Goal: Information Seeking & Learning: Learn about a topic

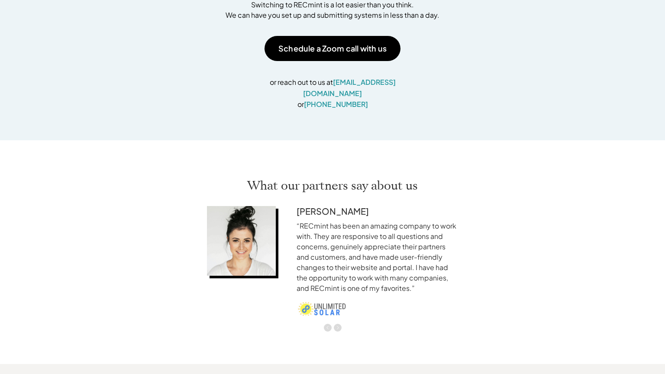
scroll to position [1425, 0]
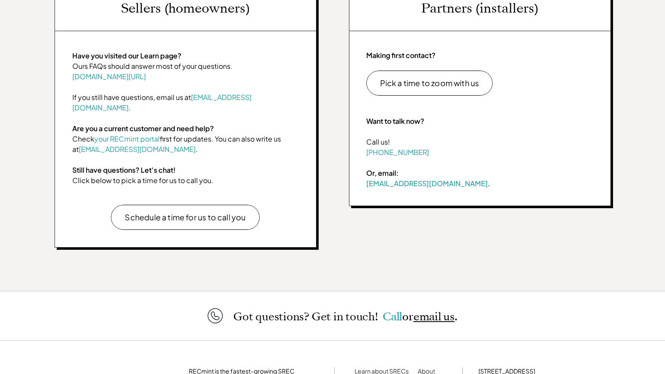
scroll to position [447, 0]
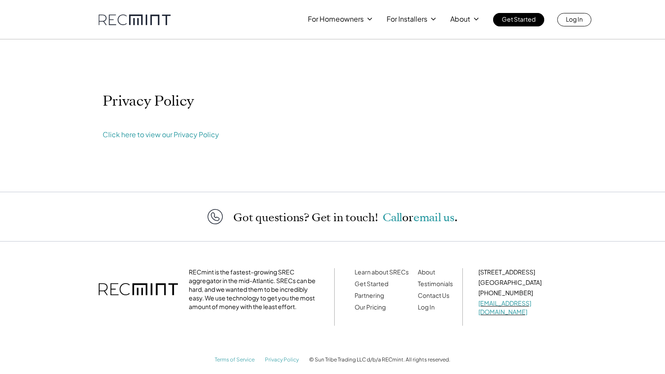
scroll to position [2, 0]
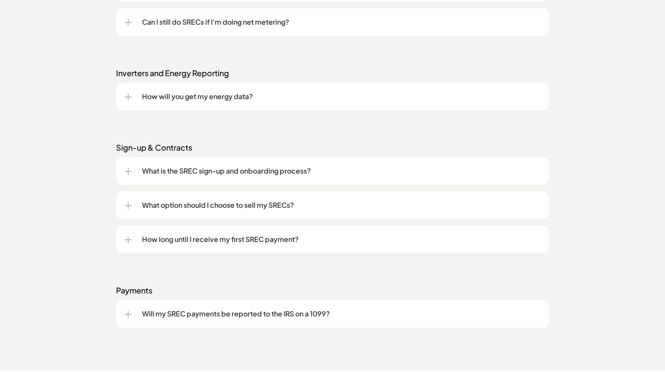
scroll to position [1272, 0]
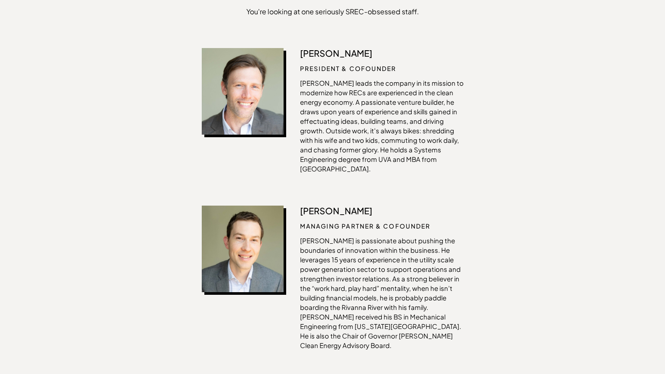
scroll to position [712, 0]
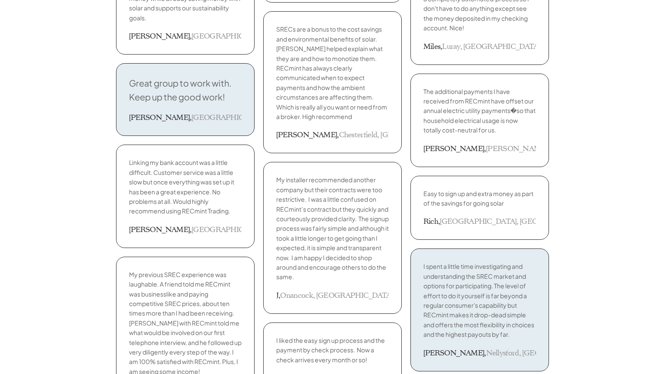
scroll to position [1425, 0]
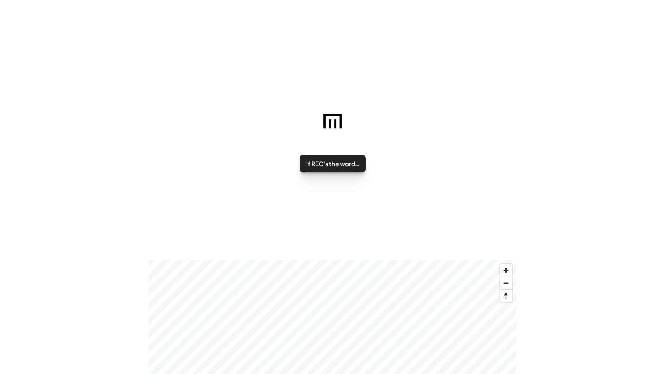
scroll to position [94, 0]
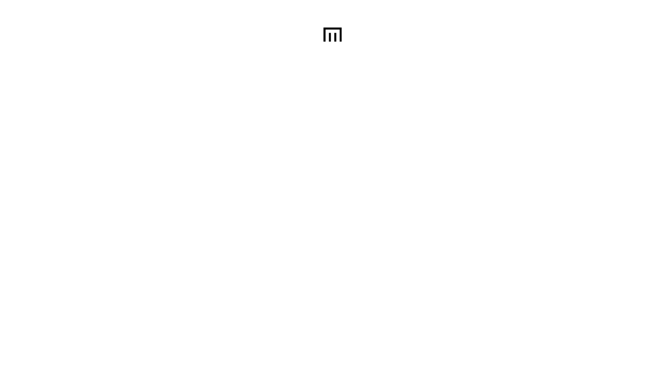
scroll to position [146, 0]
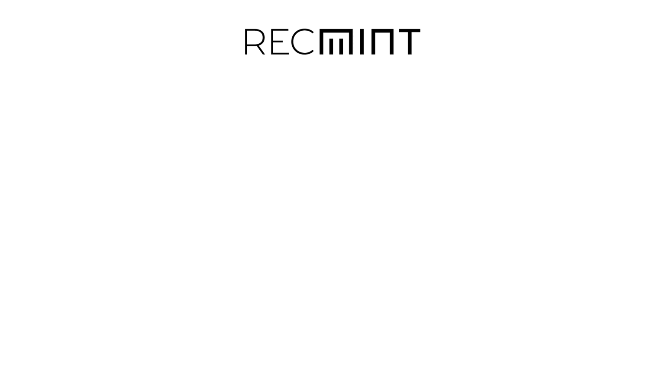
scroll to position [94, 0]
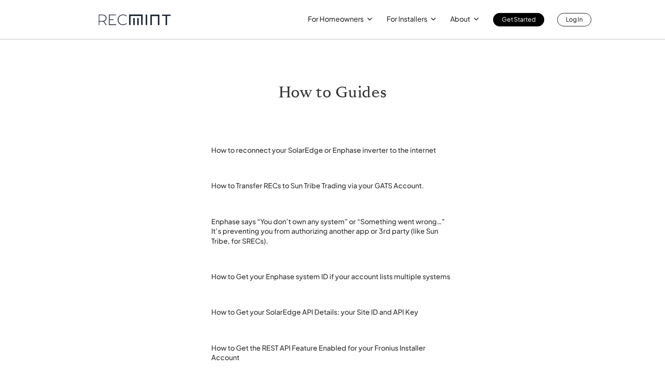
scroll to position [245, 0]
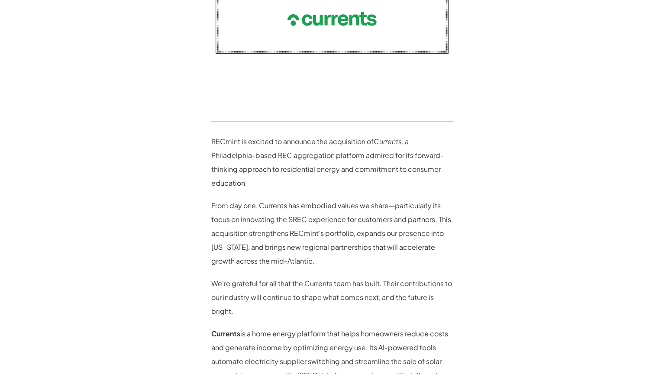
scroll to position [691, 0]
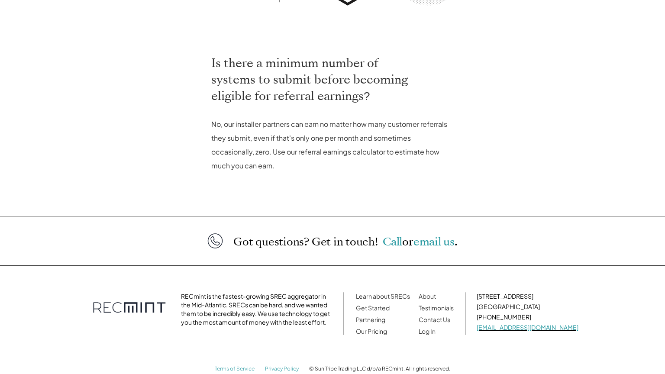
scroll to position [376, 0]
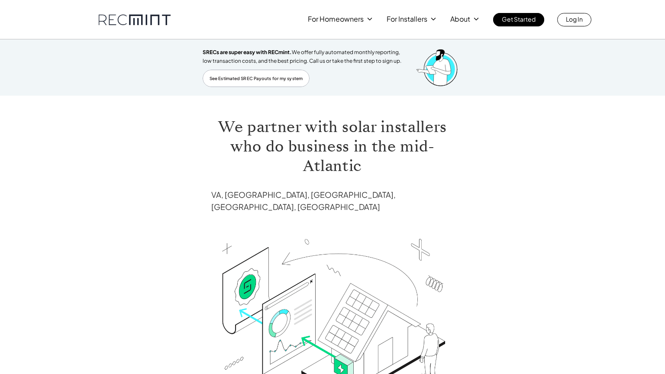
scroll to position [342, 0]
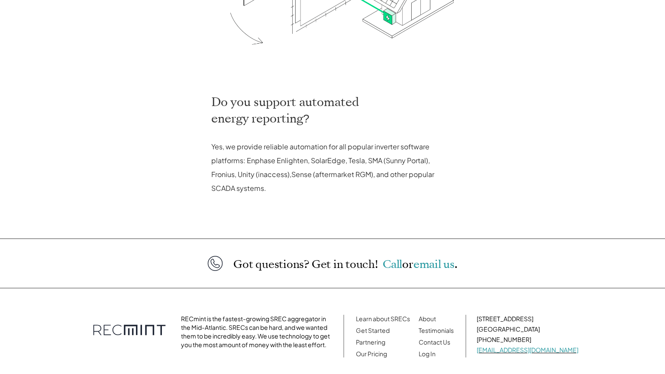
scroll to position [412, 0]
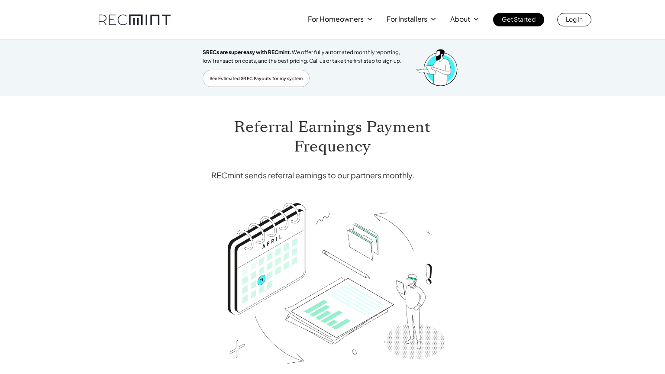
scroll to position [339, 0]
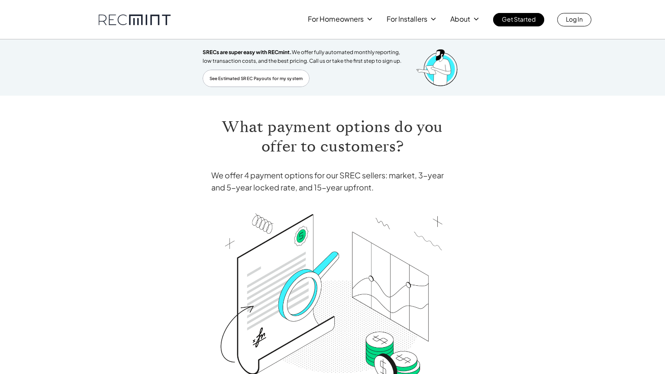
scroll to position [351, 0]
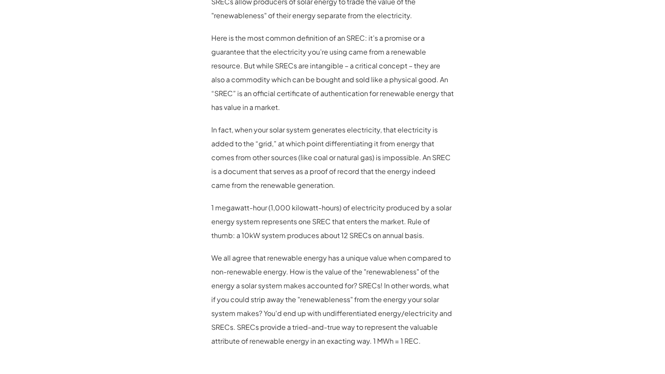
scroll to position [907, 0]
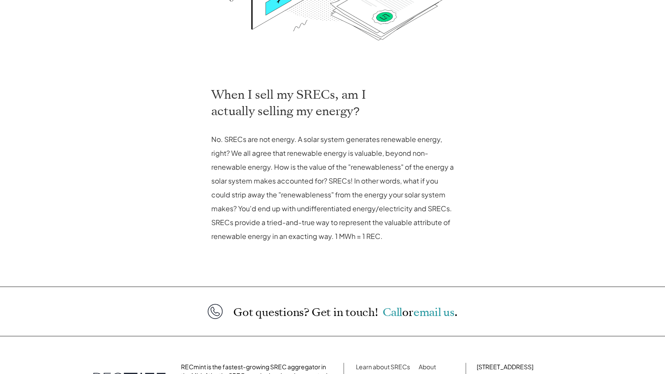
scroll to position [446, 0]
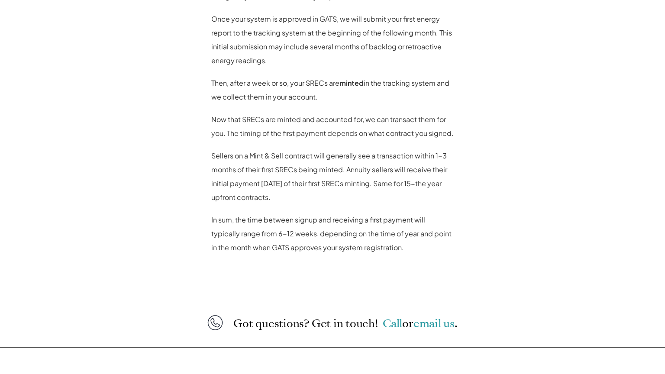
scroll to position [814, 0]
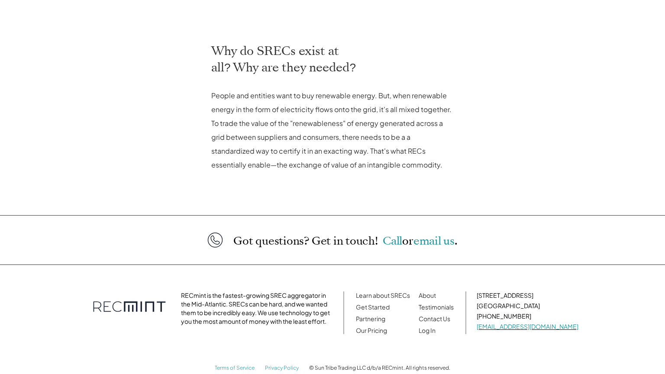
scroll to position [375, 0]
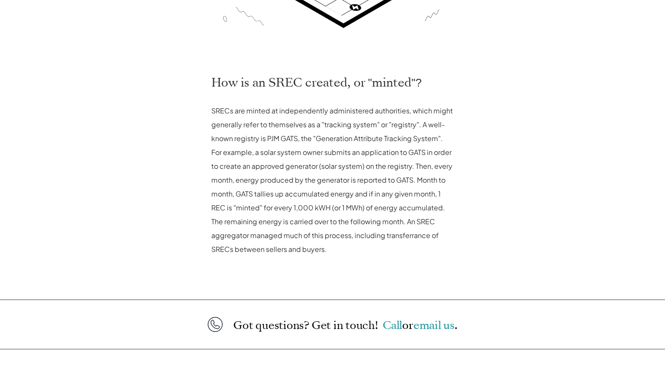
scroll to position [459, 0]
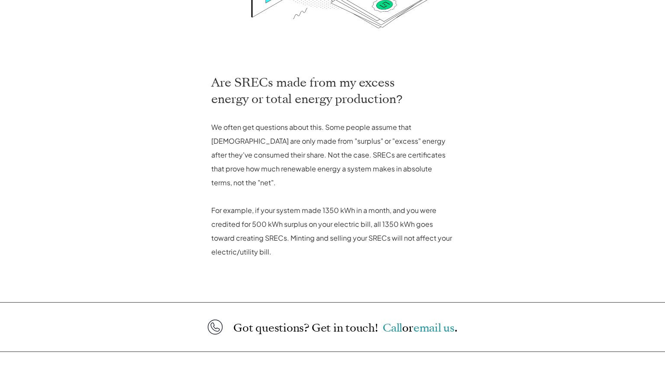
scroll to position [448, 0]
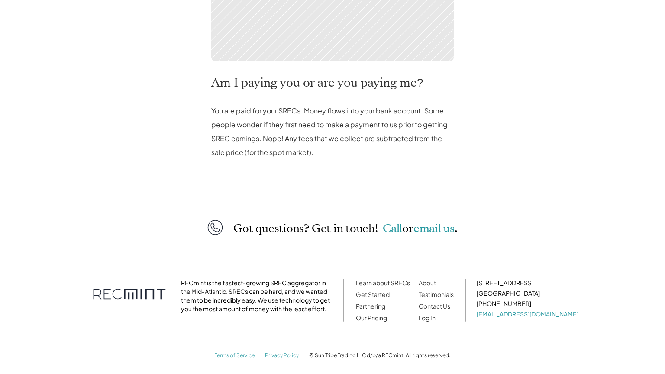
scroll to position [362, 0]
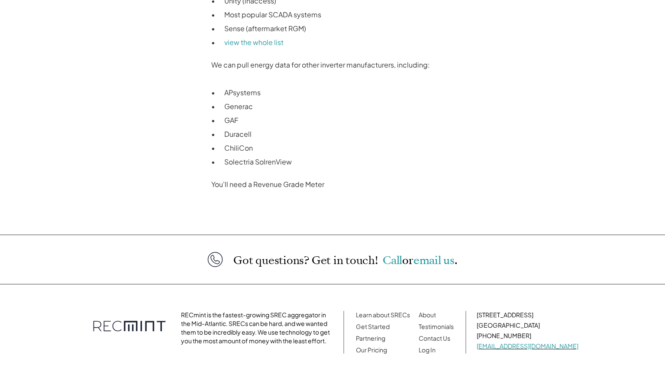
scroll to position [750, 0]
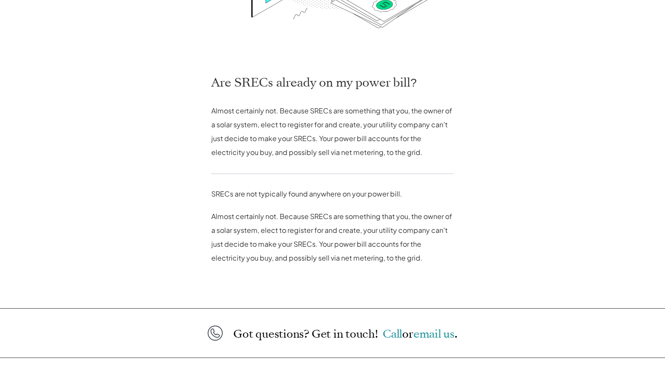
scroll to position [468, 0]
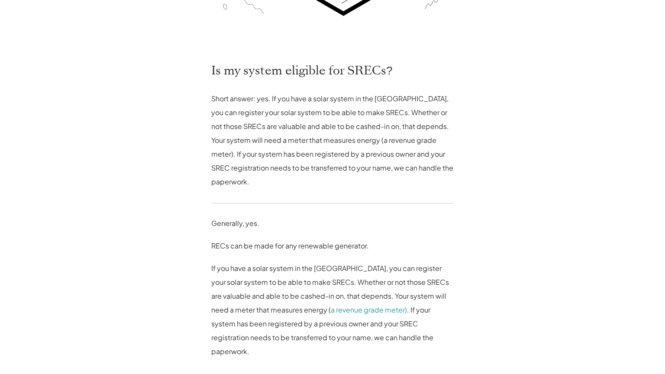
scroll to position [534, 0]
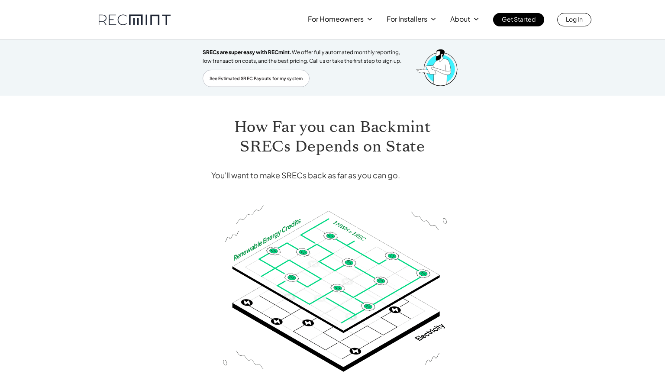
scroll to position [322, 0]
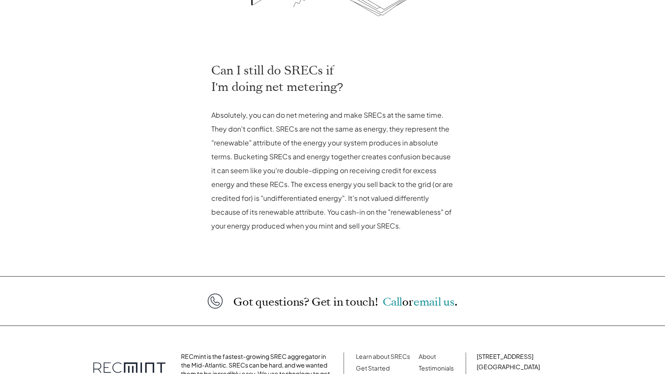
scroll to position [436, 0]
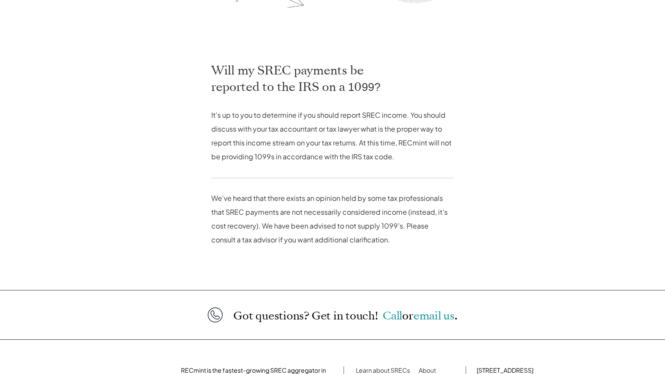
scroll to position [450, 0]
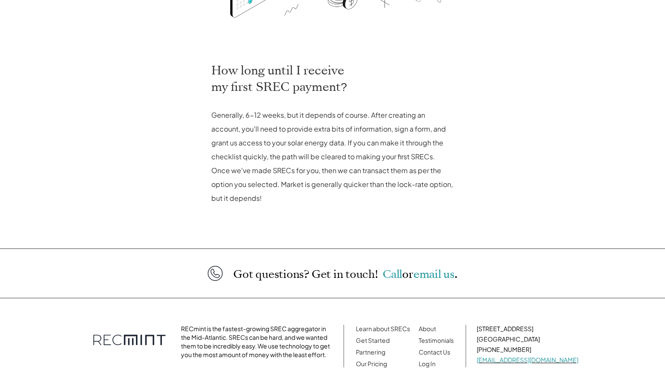
scroll to position [408, 0]
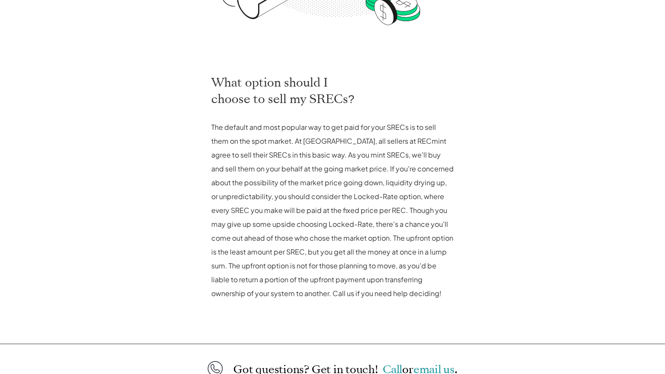
scroll to position [503, 0]
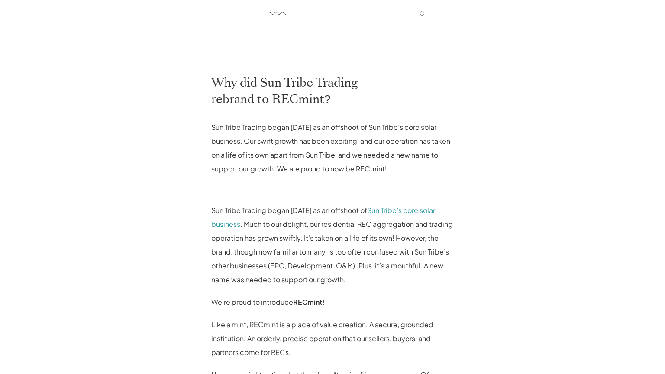
scroll to position [691, 0]
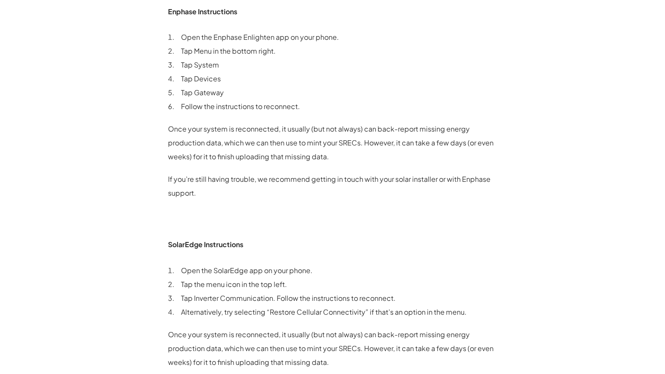
scroll to position [607, 0]
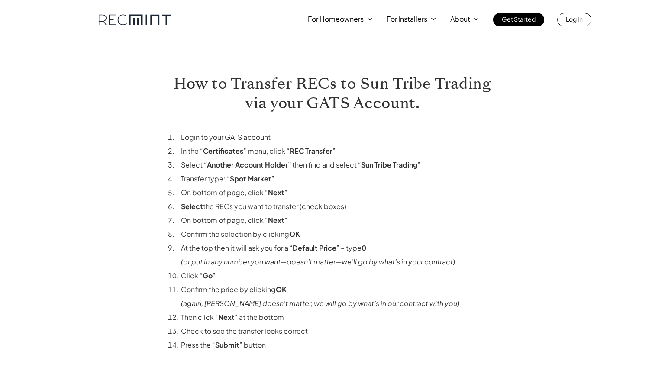
scroll to position [242, 0]
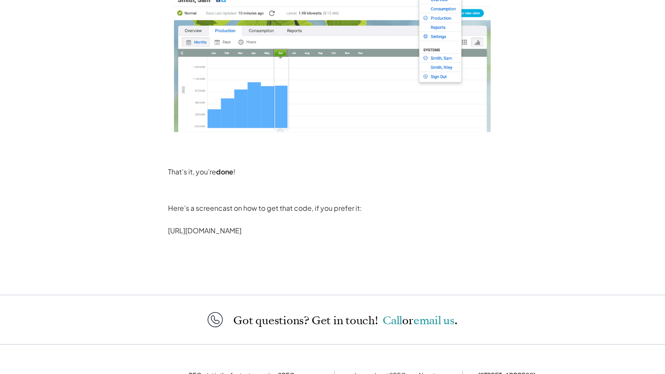
scroll to position [818, 0]
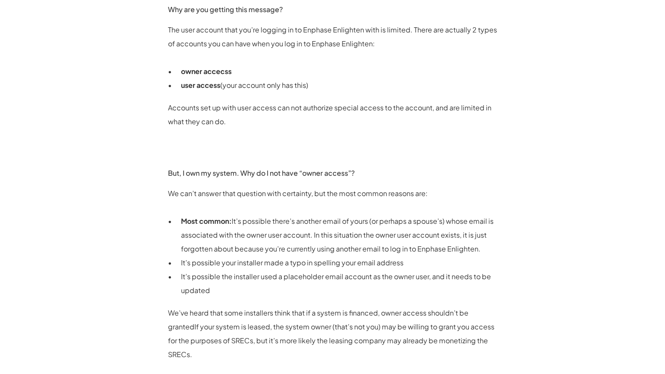
scroll to position [712, 0]
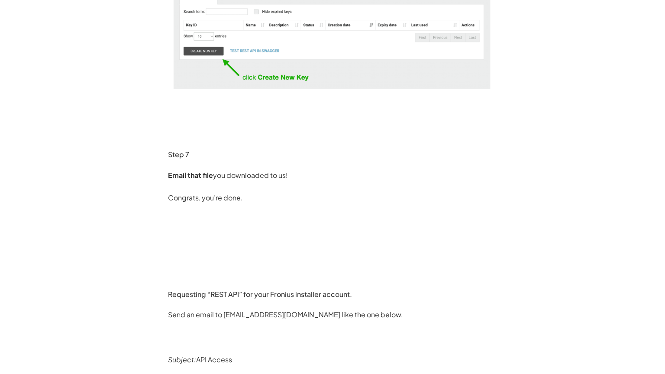
scroll to position [1425, 0]
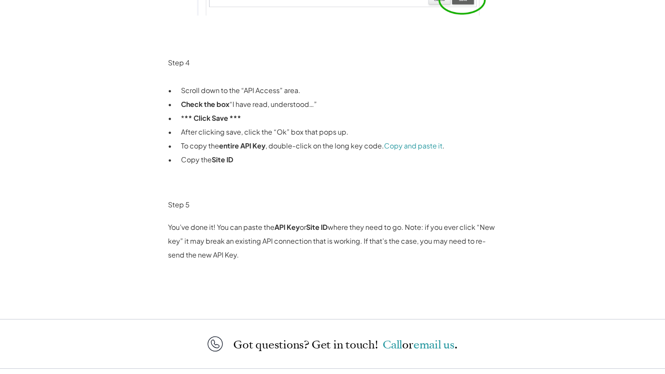
scroll to position [1198, 0]
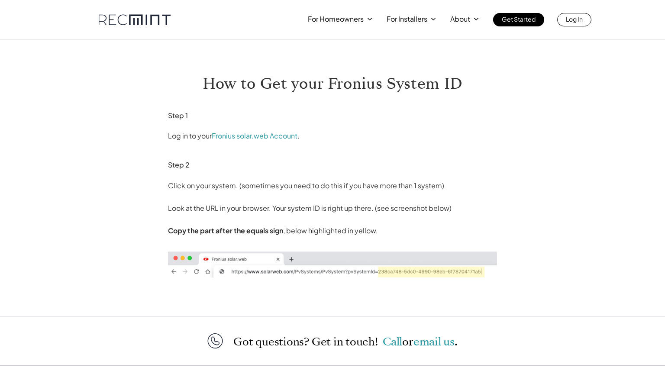
scroll to position [127, 0]
